Goal: Task Accomplishment & Management: Complete application form

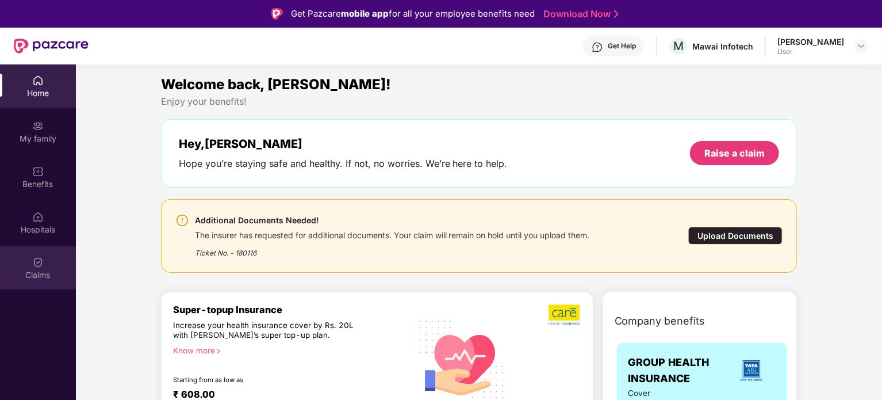
click at [37, 263] on img at bounding box center [37, 261] width 11 height 11
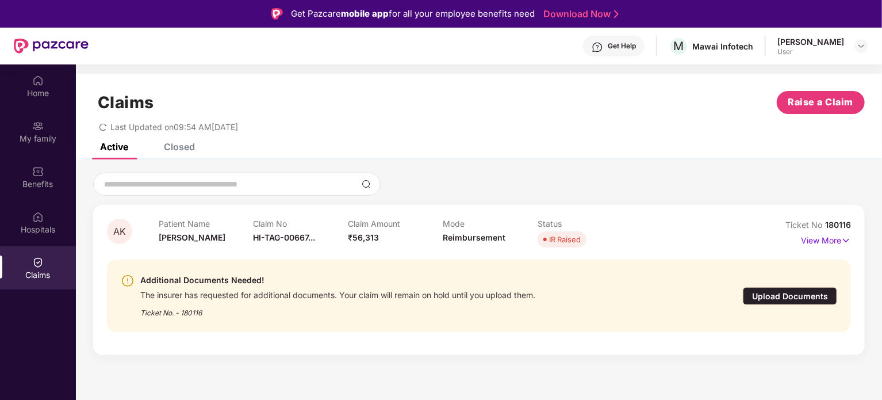
click at [584, 292] on div "Additional Documents Needed! The insurer has requested for additional documents…" at bounding box center [419, 295] width 597 height 45
click at [810, 237] on p "View More" at bounding box center [826, 239] width 50 height 16
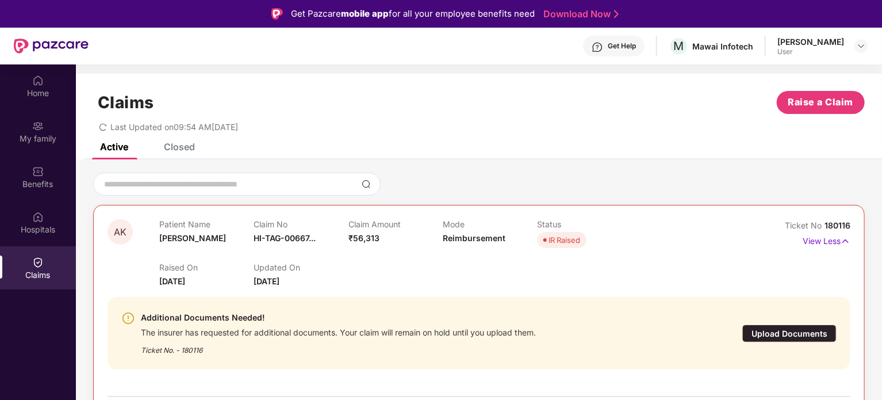
click at [750, 135] on div "Claims Raise a Claim Last Updated on 09:54 AM[DATE]" at bounding box center [479, 109] width 806 height 70
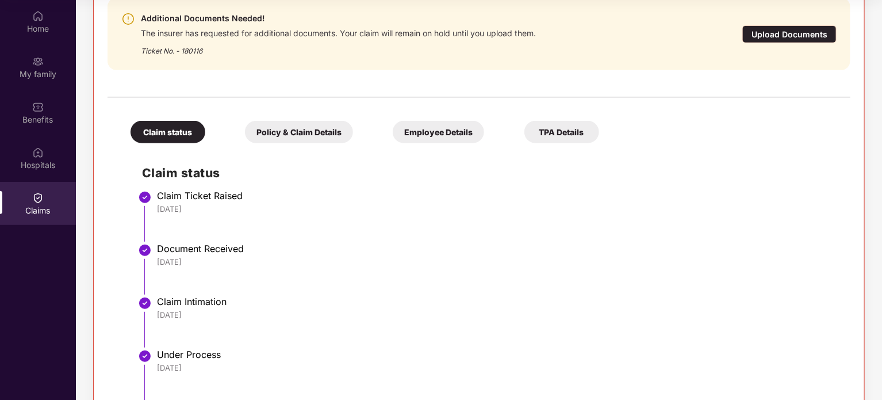
scroll to position [201, 0]
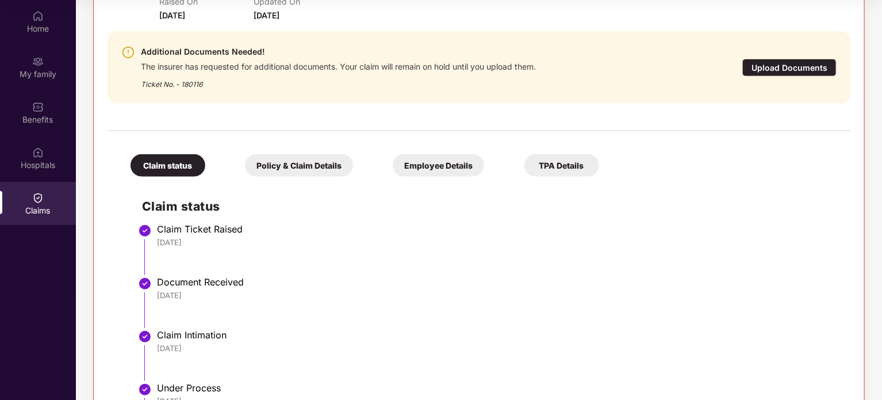
click at [571, 167] on div "TPA Details" at bounding box center [561, 165] width 75 height 22
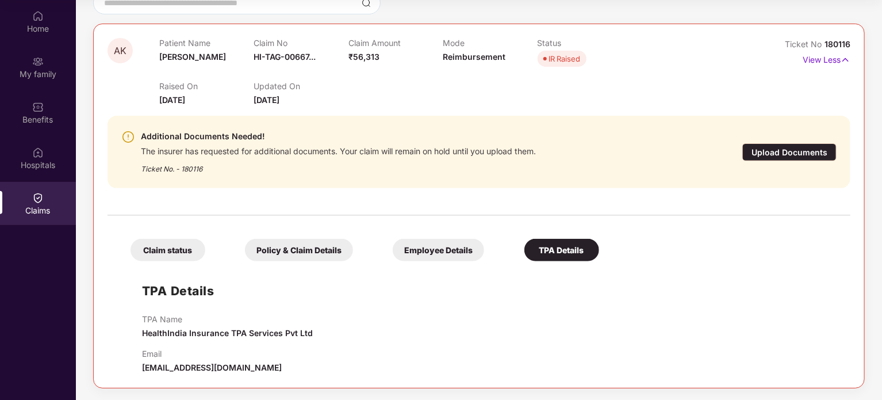
scroll to position [116, 0]
click at [784, 154] on div "Upload Documents" at bounding box center [789, 153] width 94 height 18
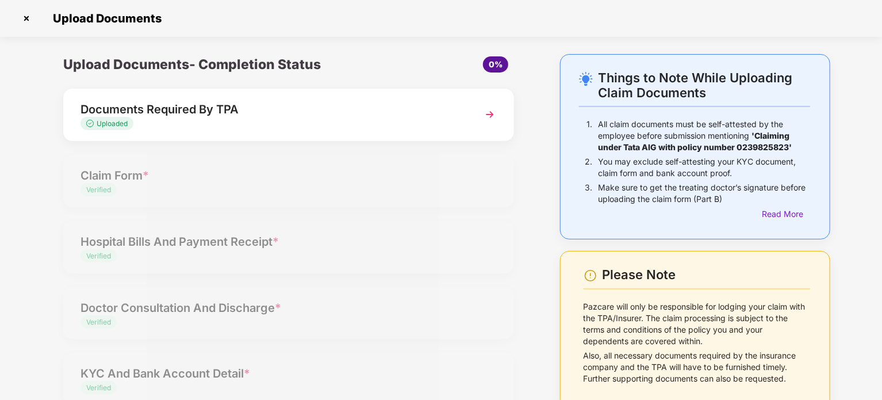
click at [475, 115] on div "Documents Required By TPA Uploaded" at bounding box center [288, 115] width 451 height 52
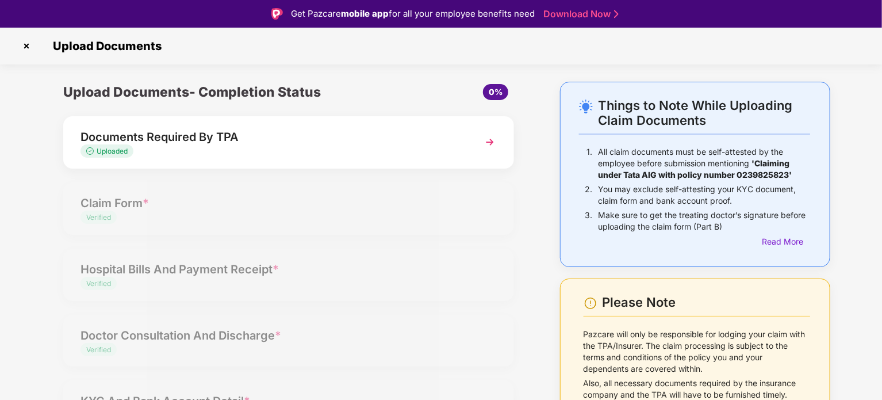
select select "**********"
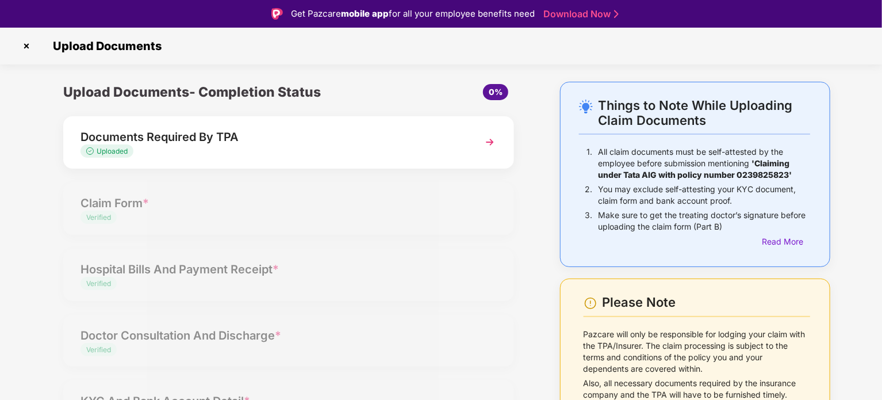
select select "**********"
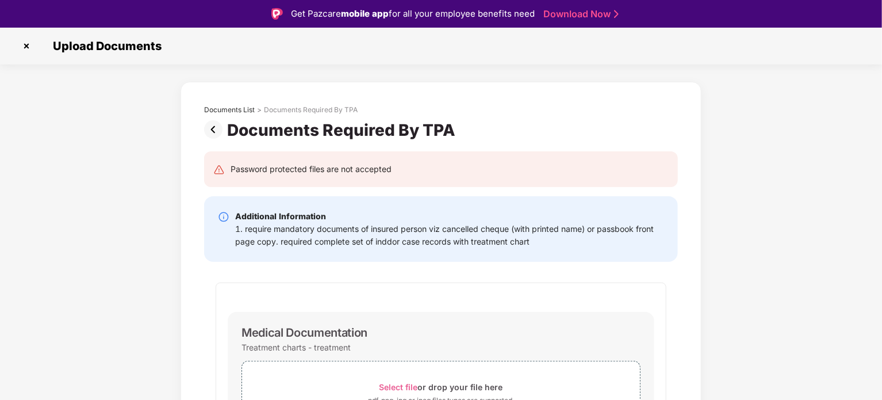
click at [827, 164] on div "**********" at bounding box center [441, 346] width 882 height 528
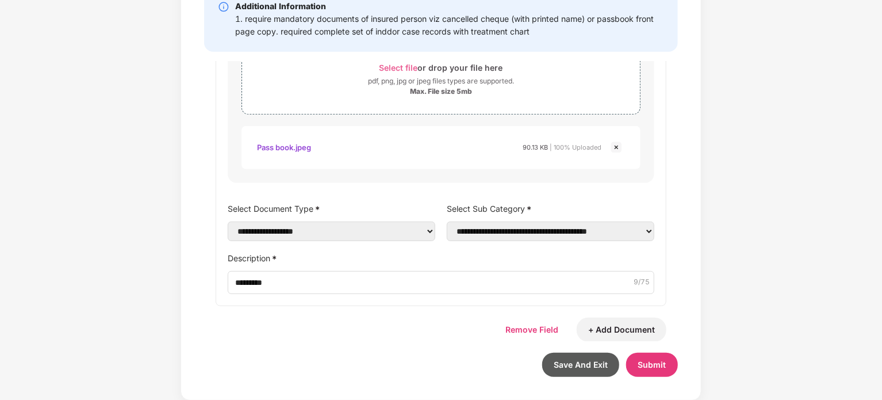
scroll to position [1324, 0]
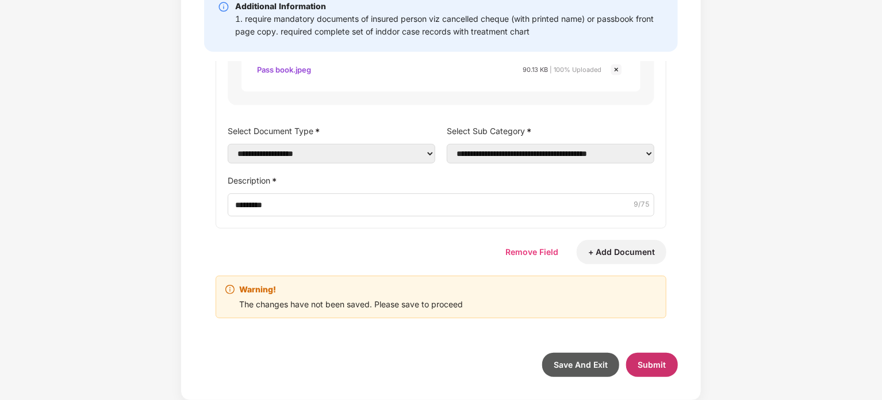
click at [651, 365] on span "Submit" at bounding box center [652, 364] width 28 height 10
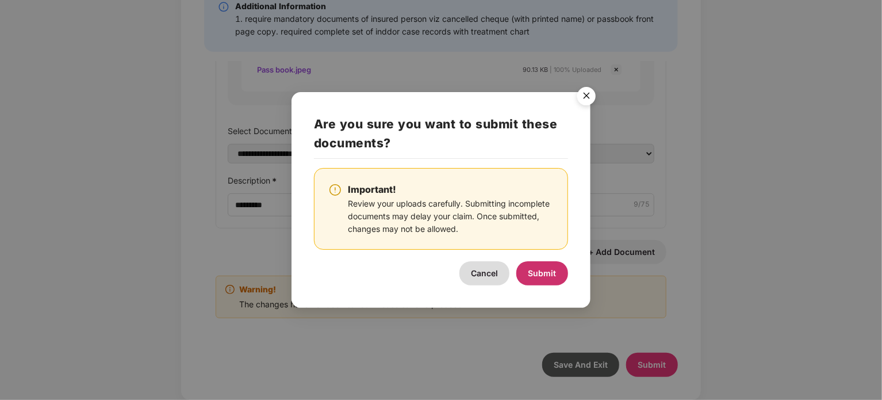
click at [536, 269] on span "Submit" at bounding box center [542, 273] width 28 height 10
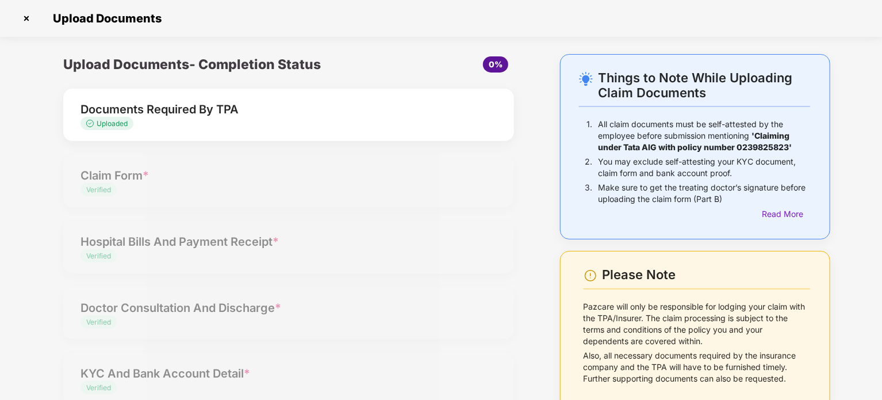
click at [852, 113] on div "Things to Note While Uploading Claim Documents 1. All claim documents must be s…" at bounding box center [441, 269] width 882 height 431
